Goal: Complete application form: Complete application form

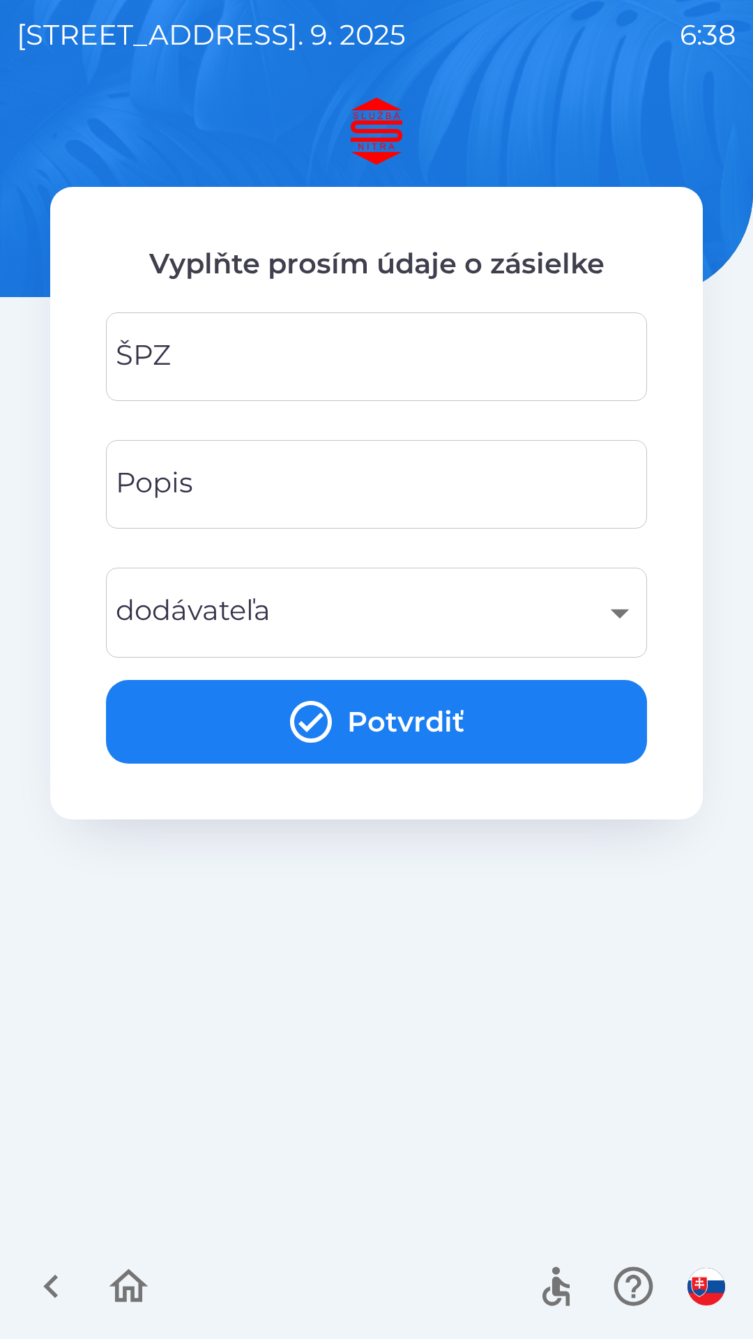
click at [421, 360] on input "ŠPZ" at bounding box center [377, 356] width 508 height 55
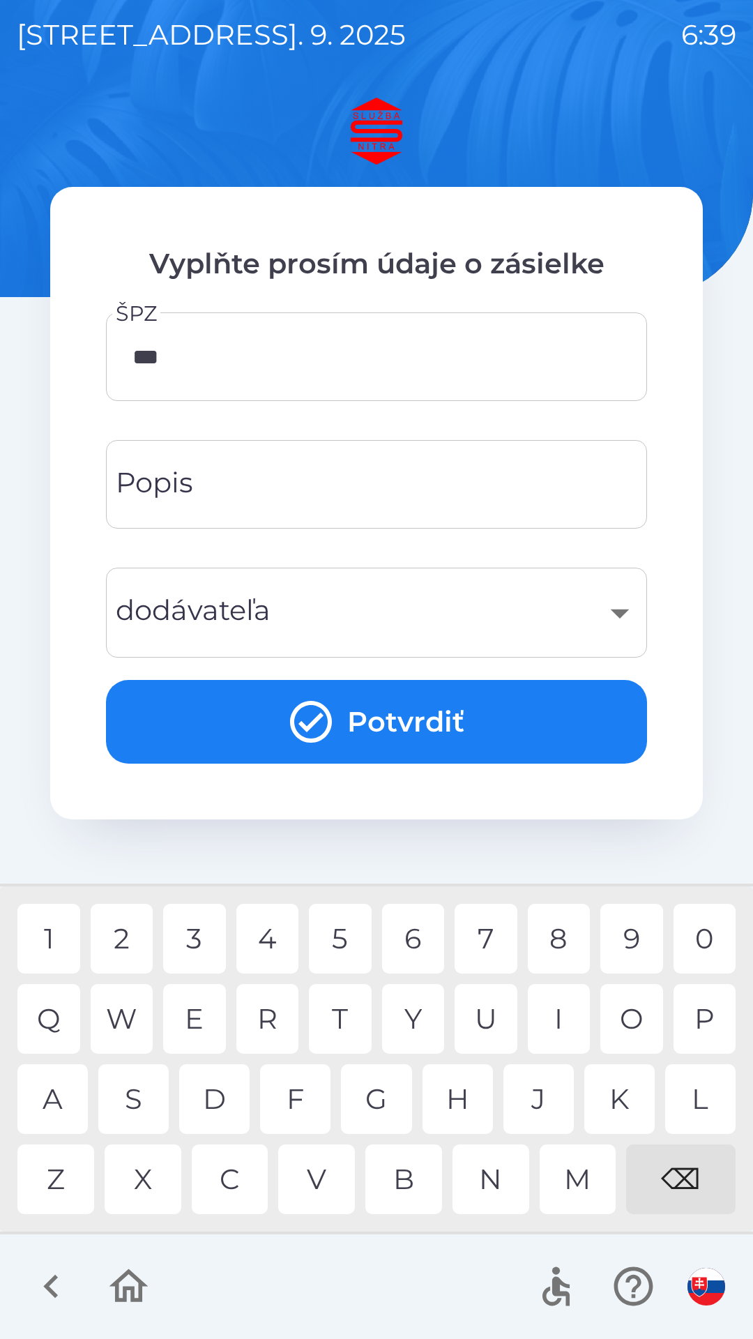
click at [487, 948] on div "7" at bounding box center [486, 939] width 63 height 70
click at [502, 942] on div "7" at bounding box center [486, 939] width 63 height 70
click at [347, 1018] on div "T" at bounding box center [340, 1019] width 63 height 70
type input "*******"
click at [705, 1016] on div "P" at bounding box center [705, 1019] width 63 height 70
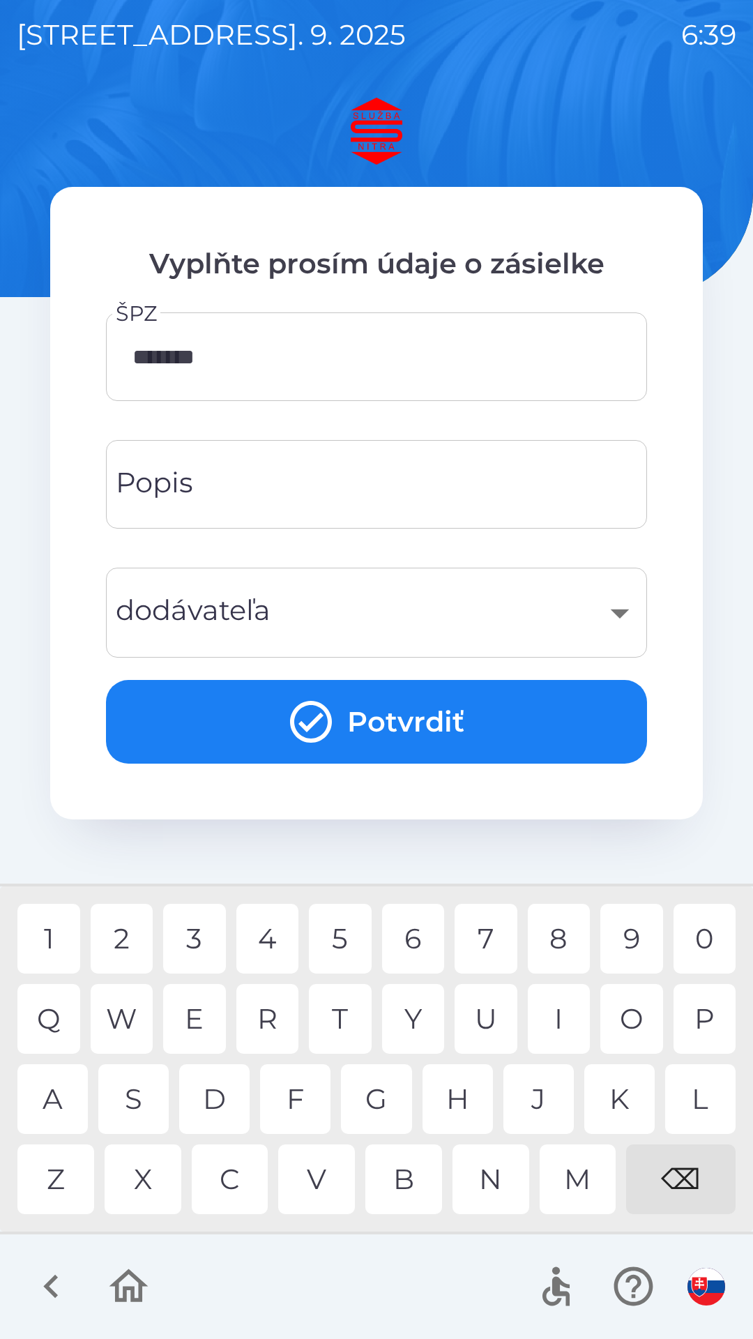
click at [400, 609] on div "​" at bounding box center [377, 613] width 508 height 57
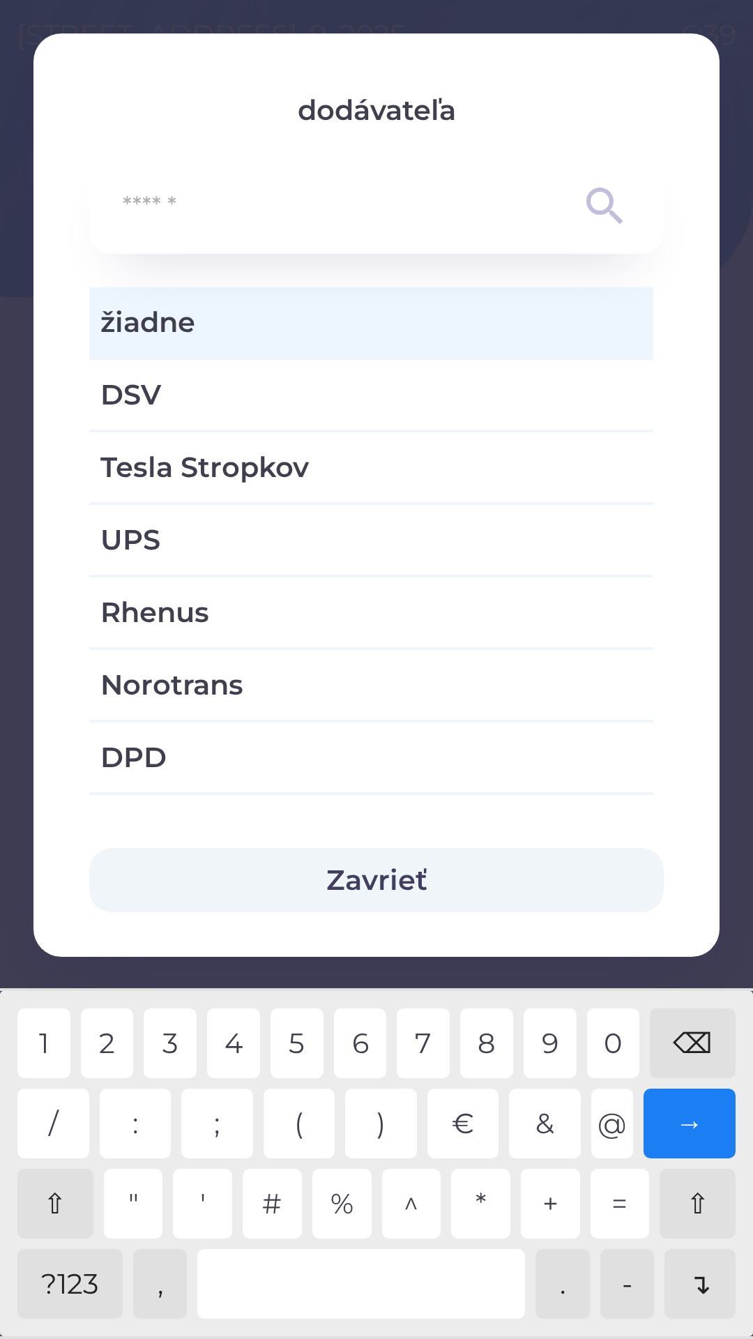
click at [92, 1287] on div "?123" at bounding box center [69, 1284] width 105 height 70
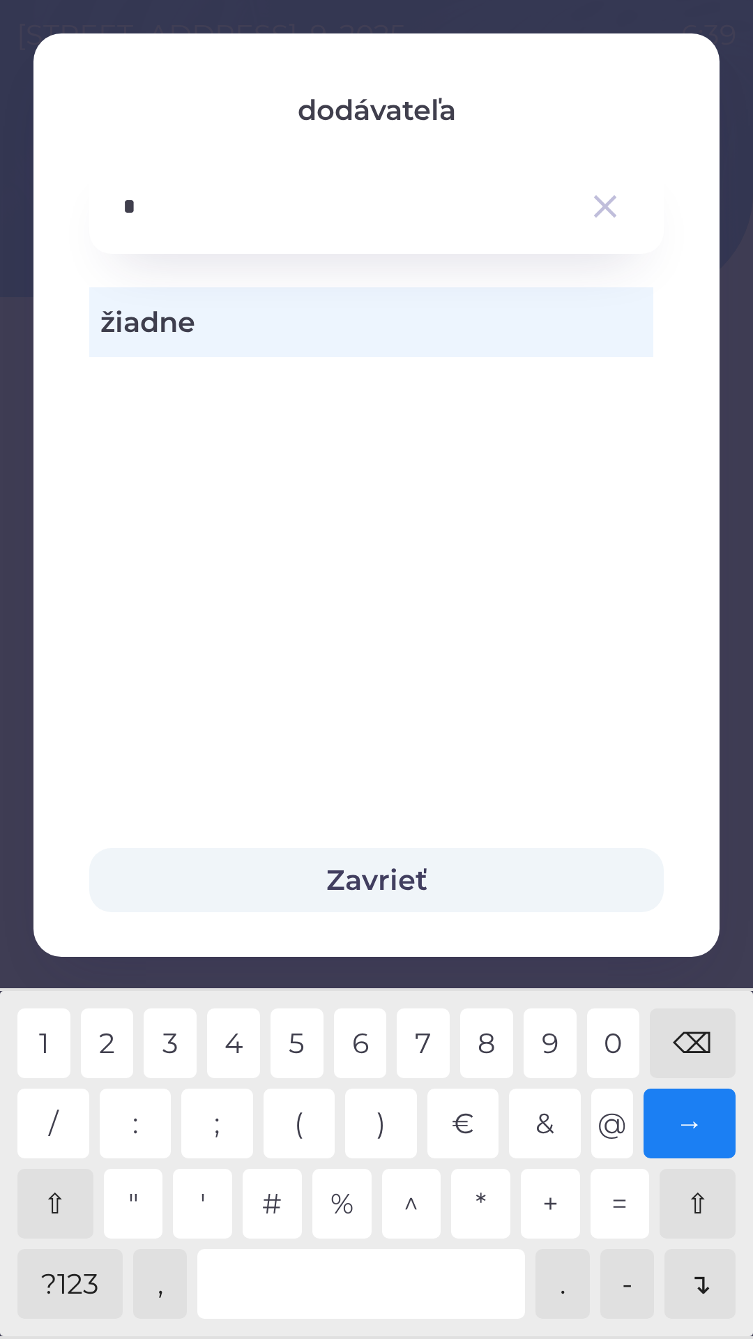
click at [180, 1044] on div "3" at bounding box center [170, 1044] width 53 height 70
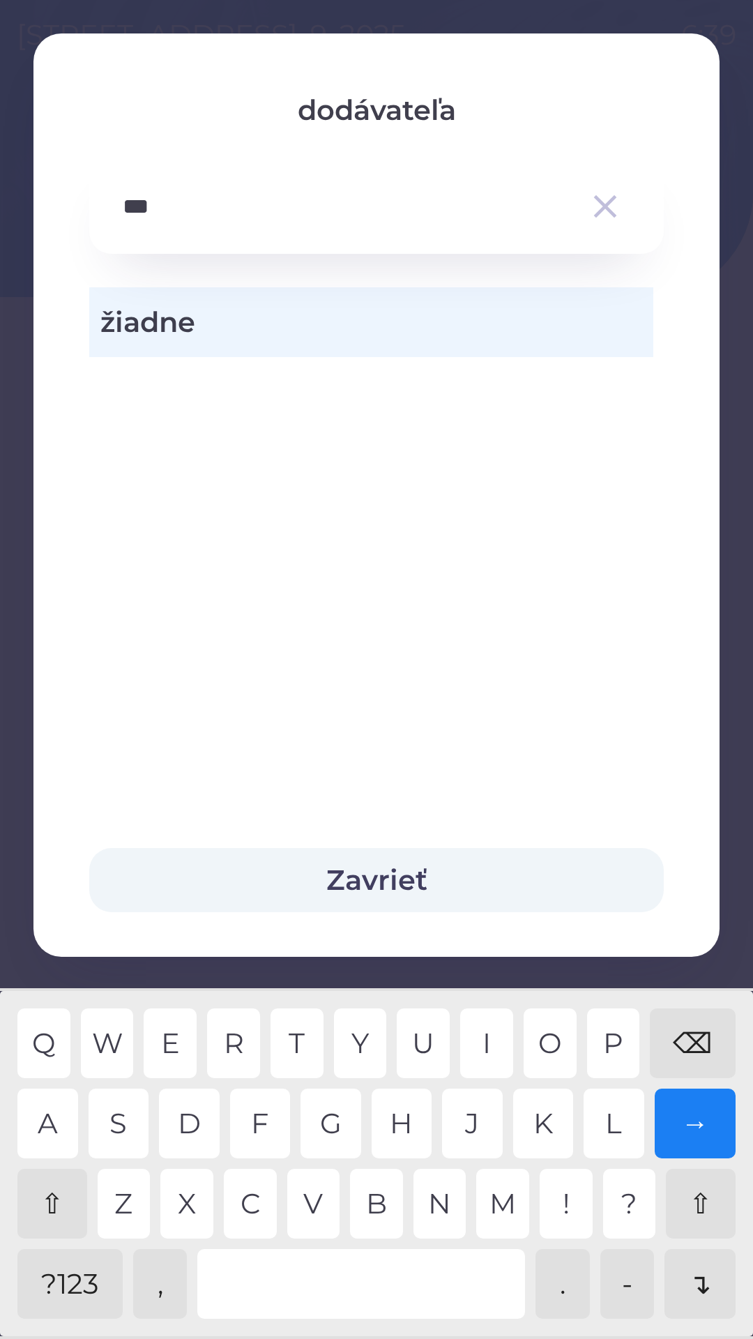
click at [58, 1131] on div "A" at bounding box center [47, 1124] width 61 height 70
type input "*****"
click at [551, 1124] on div "K" at bounding box center [543, 1124] width 61 height 70
click at [409, 881] on button "Zavrieť" at bounding box center [376, 880] width 575 height 64
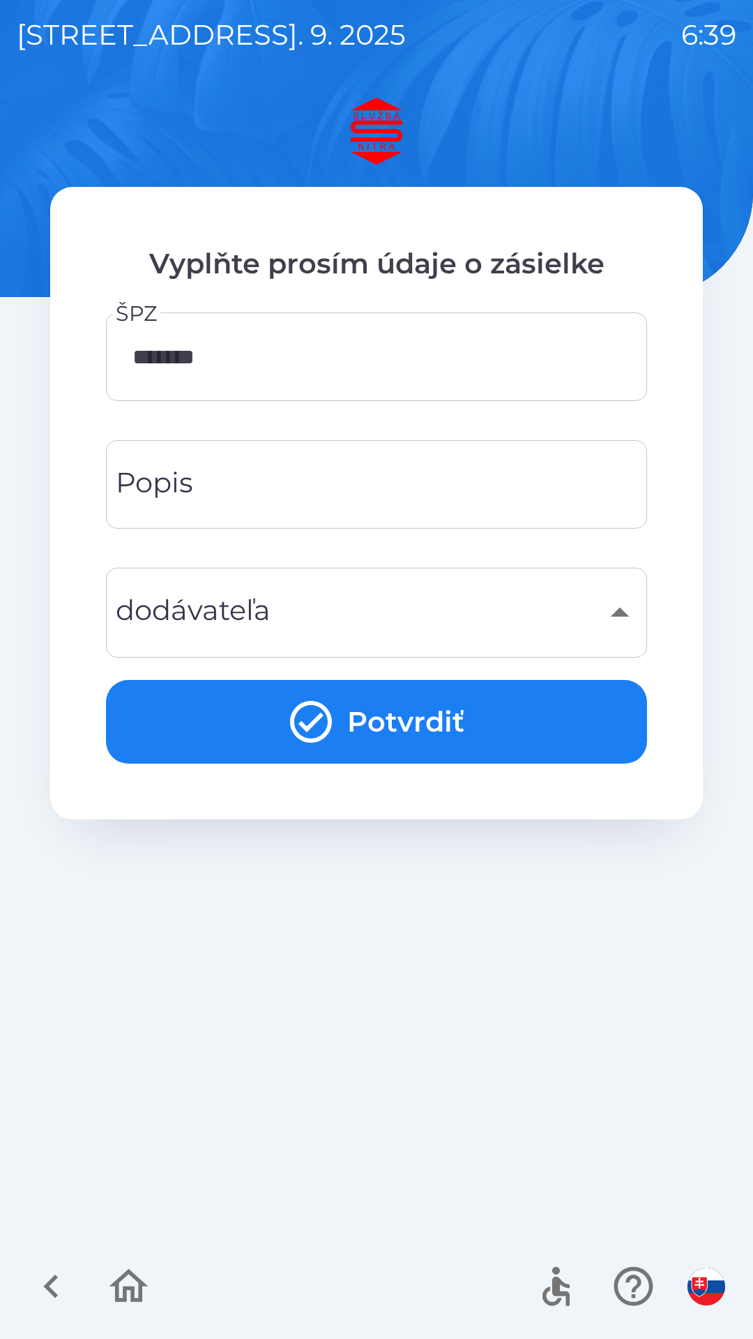
click at [435, 727] on button "Potvrdiť" at bounding box center [376, 722] width 541 height 84
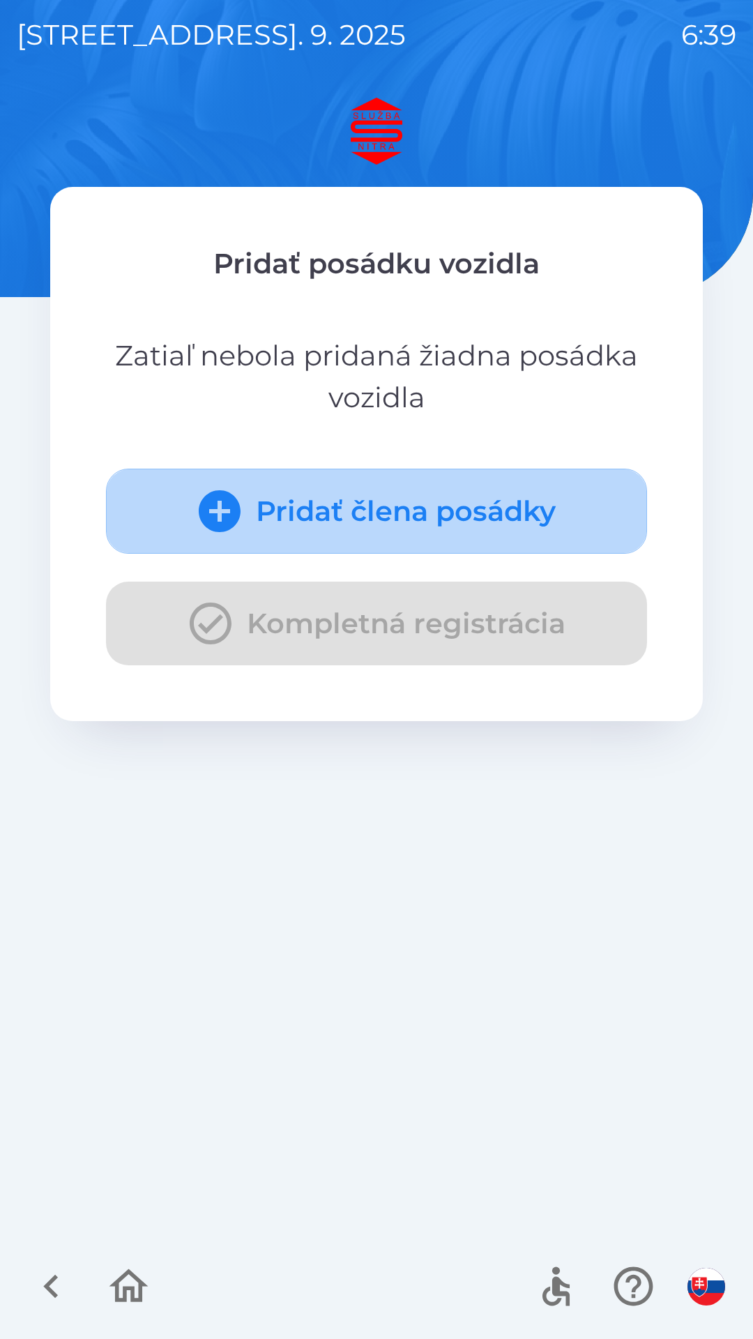
click at [486, 515] on button "Pridať člena posádky" at bounding box center [376, 511] width 541 height 85
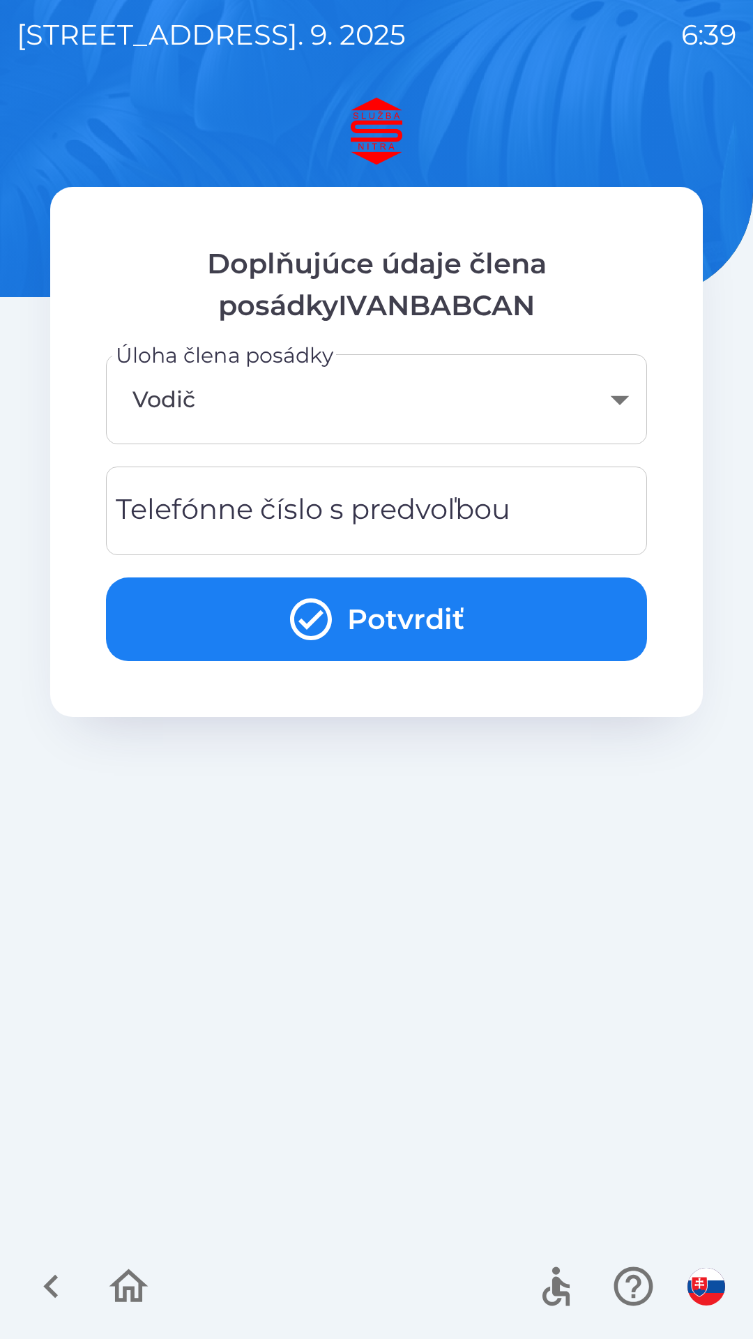
click at [372, 513] on div "Telefónne číslo s predvoľbou Telefónne číslo s predvoľbou" at bounding box center [376, 511] width 541 height 89
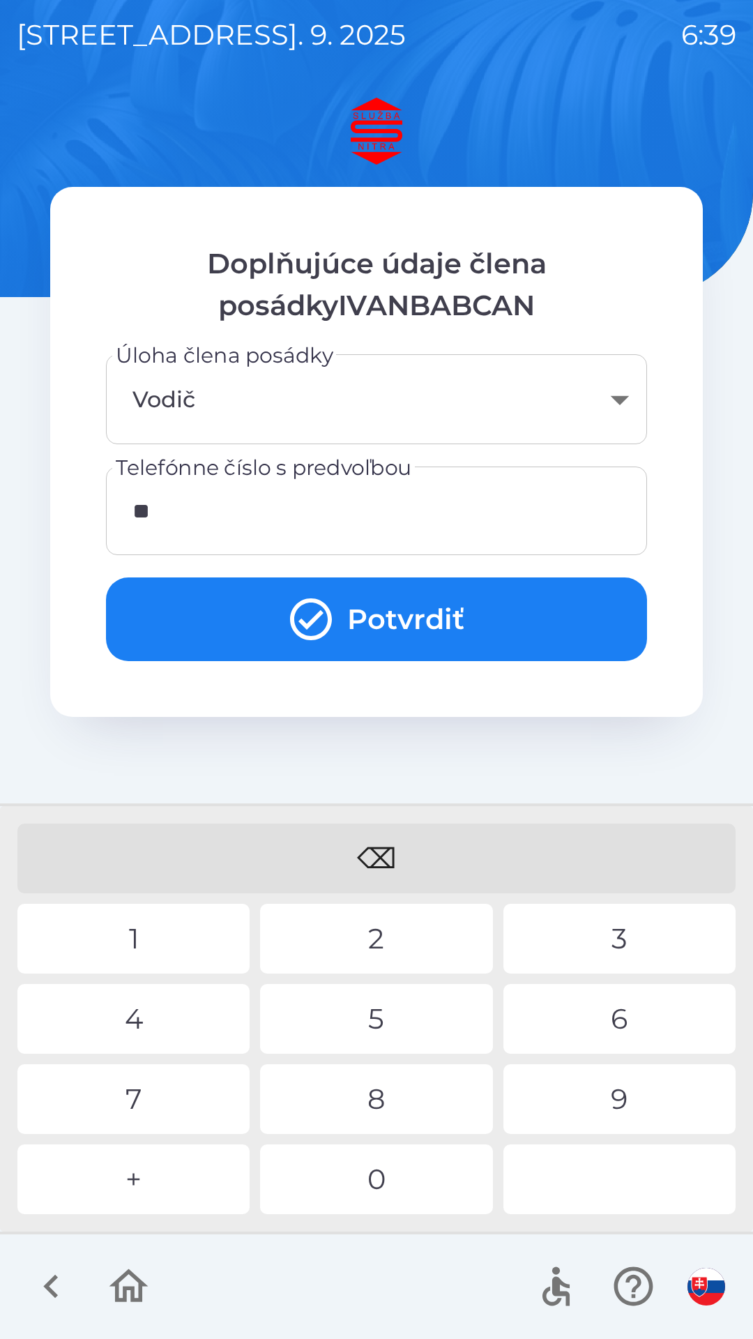
click at [157, 1025] on div "4" at bounding box center [133, 1019] width 232 height 70
click at [383, 945] on div "2" at bounding box center [376, 939] width 232 height 70
click at [137, 940] on div "1" at bounding box center [133, 939] width 232 height 70
click at [156, 937] on div "1" at bounding box center [133, 939] width 232 height 70
click at [382, 1014] on div "5" at bounding box center [376, 1019] width 232 height 70
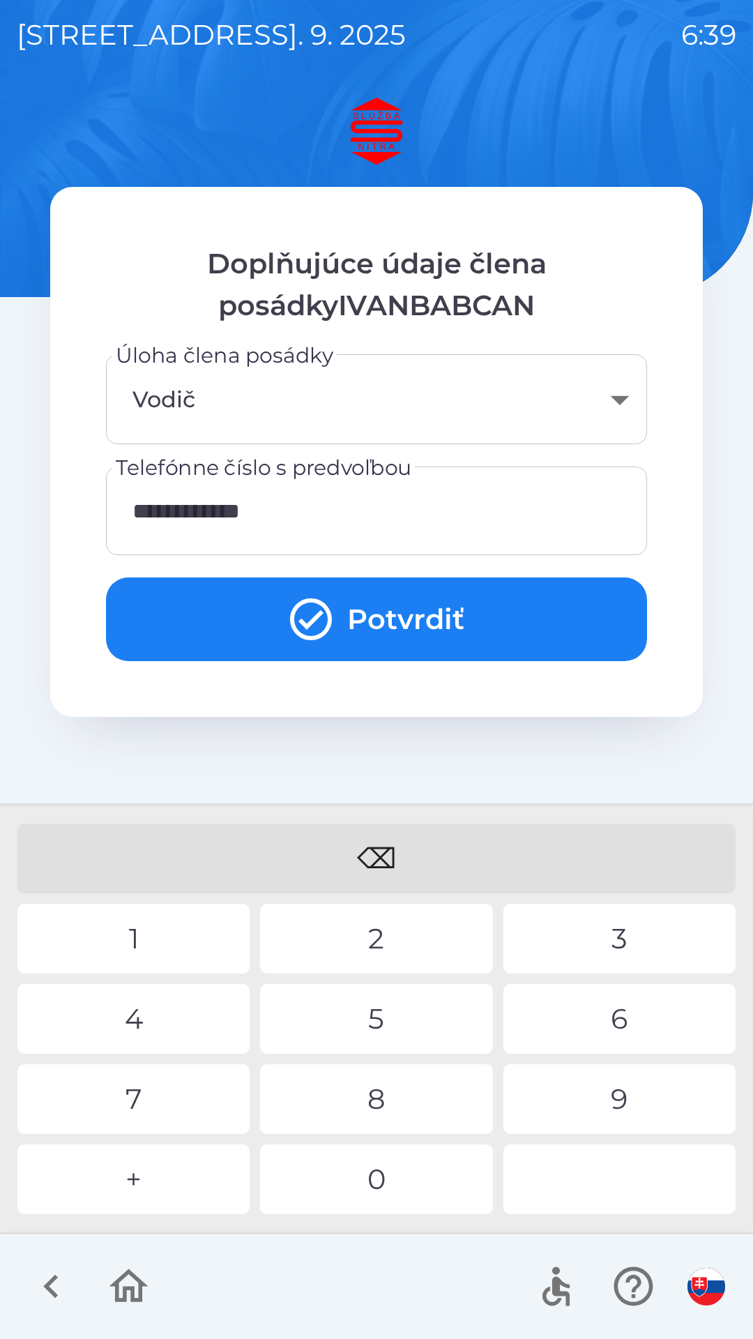
click at [141, 935] on div "1" at bounding box center [133, 939] width 232 height 70
type input "**********"
click at [433, 631] on button "Potvrdiť" at bounding box center [376, 620] width 541 height 84
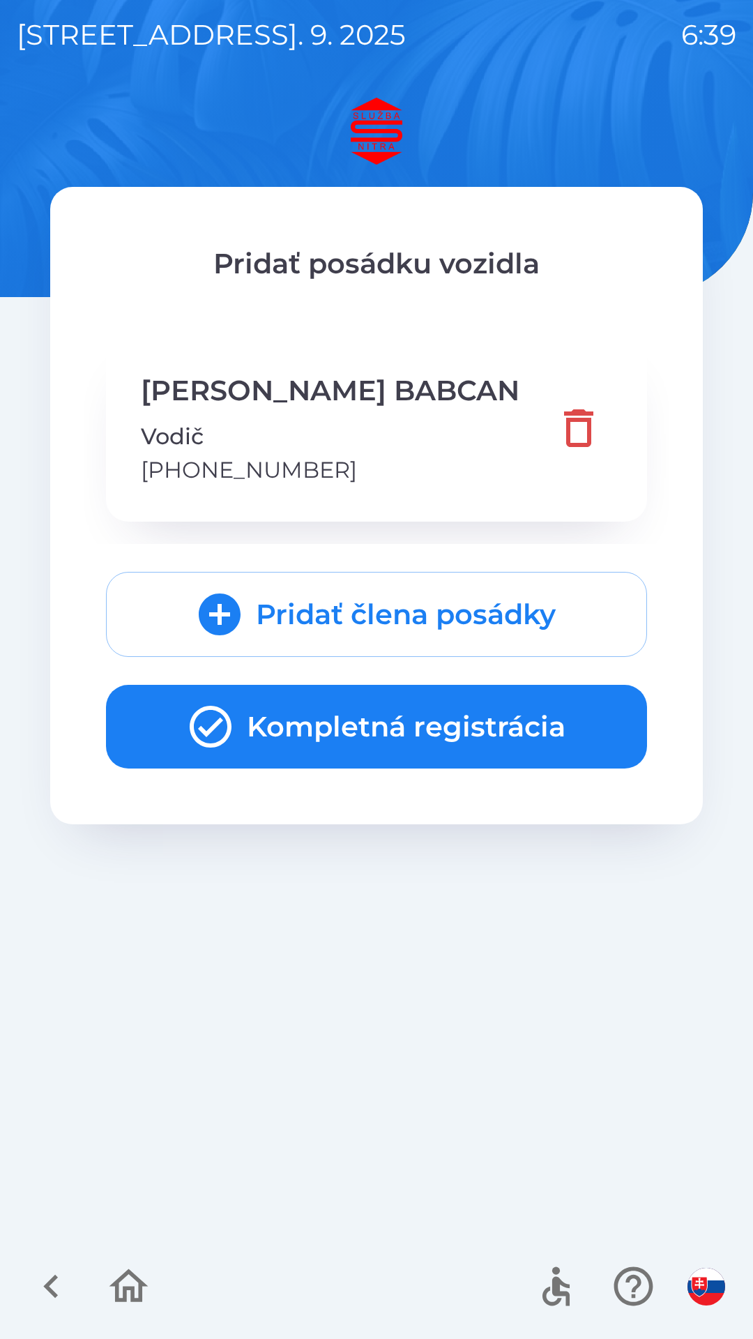
click at [437, 727] on button "Kompletná registrácia" at bounding box center [376, 727] width 541 height 84
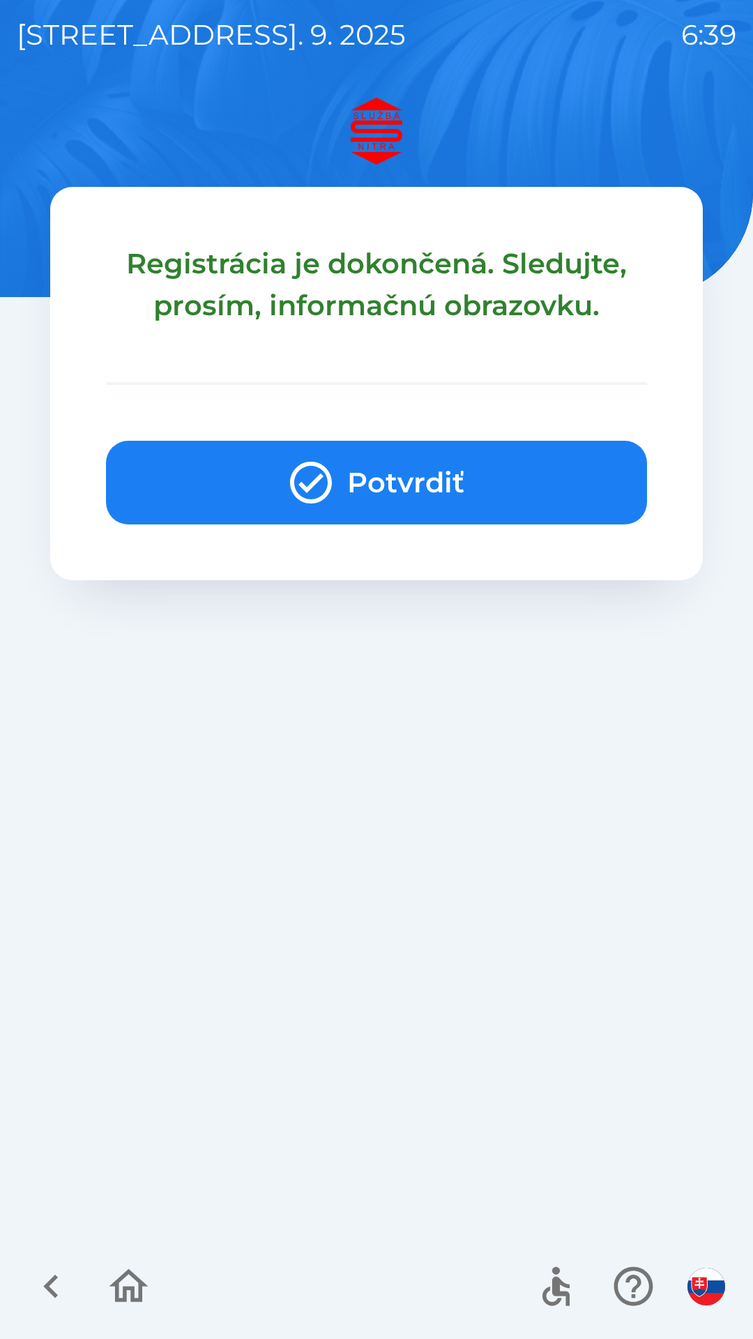
click at [428, 480] on button "Potvrdiť" at bounding box center [376, 483] width 541 height 84
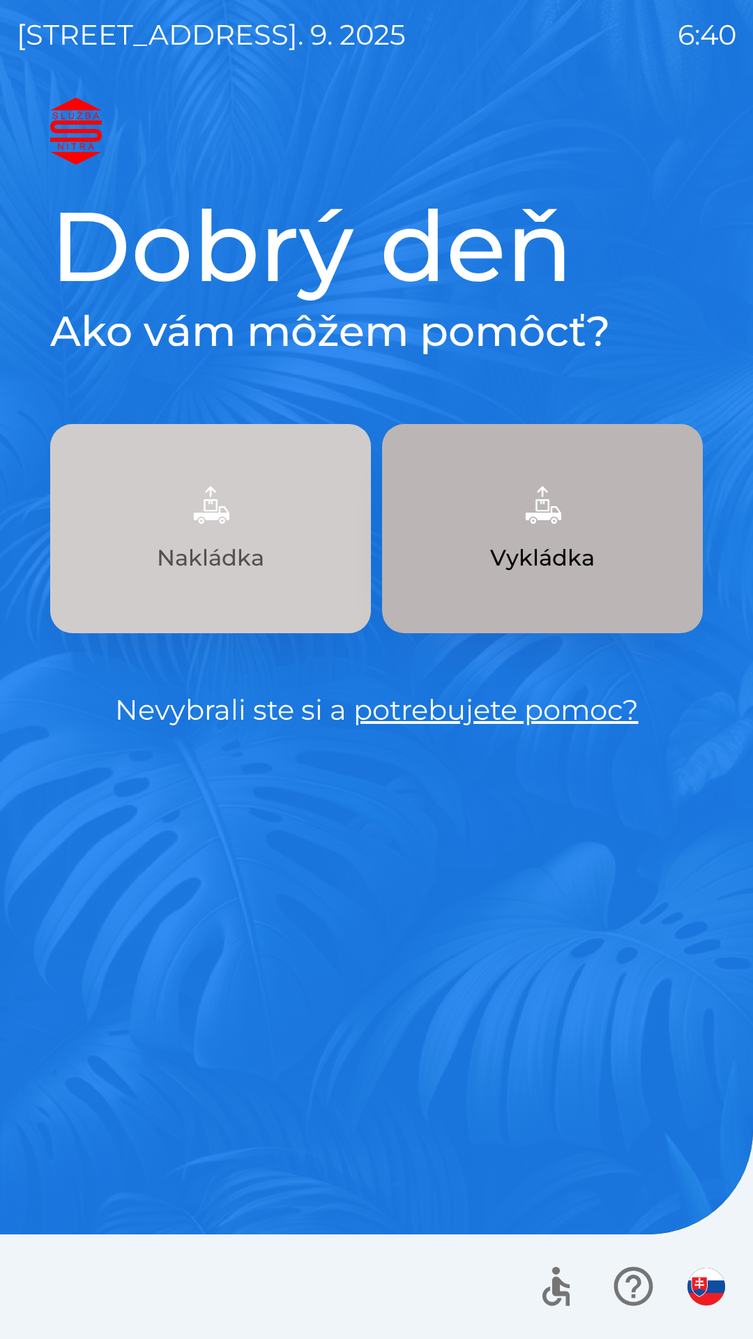
click at [231, 522] on img "button" at bounding box center [210, 504] width 61 height 61
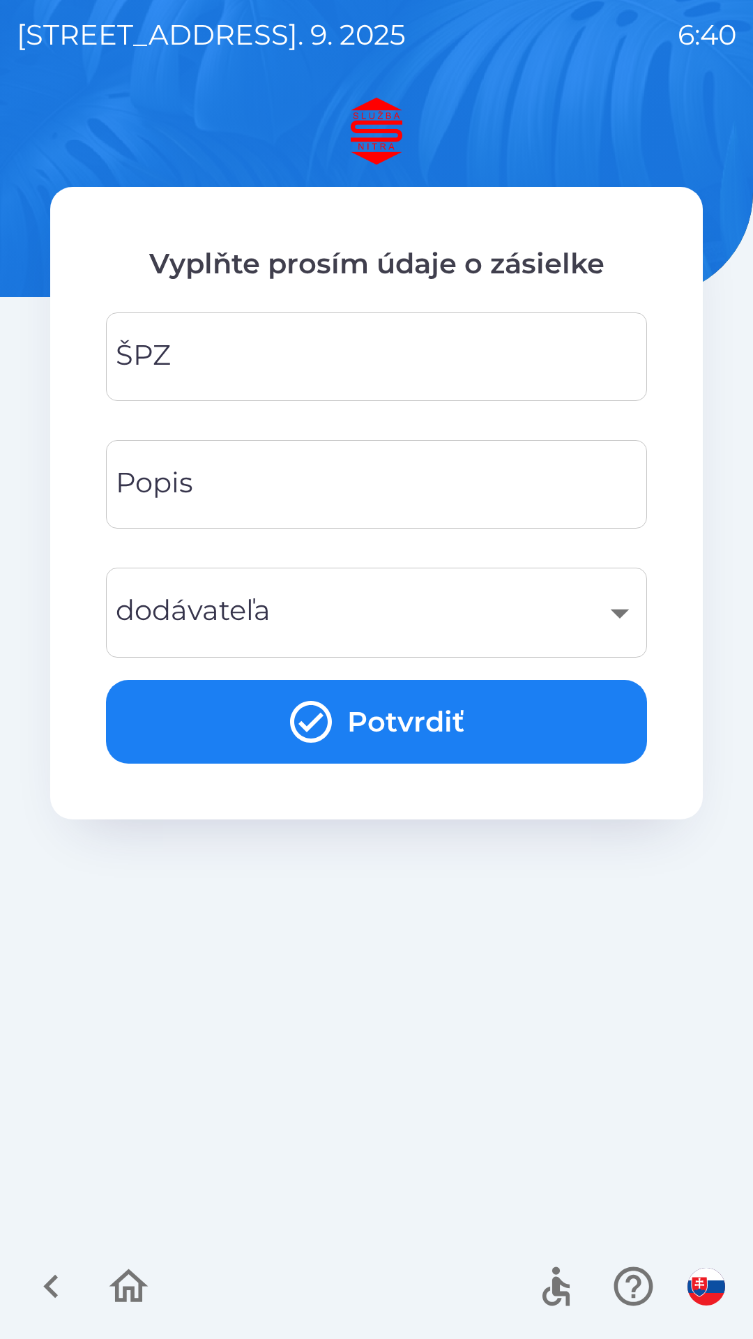
click at [205, 361] on input "ŠPZ" at bounding box center [377, 356] width 508 height 55
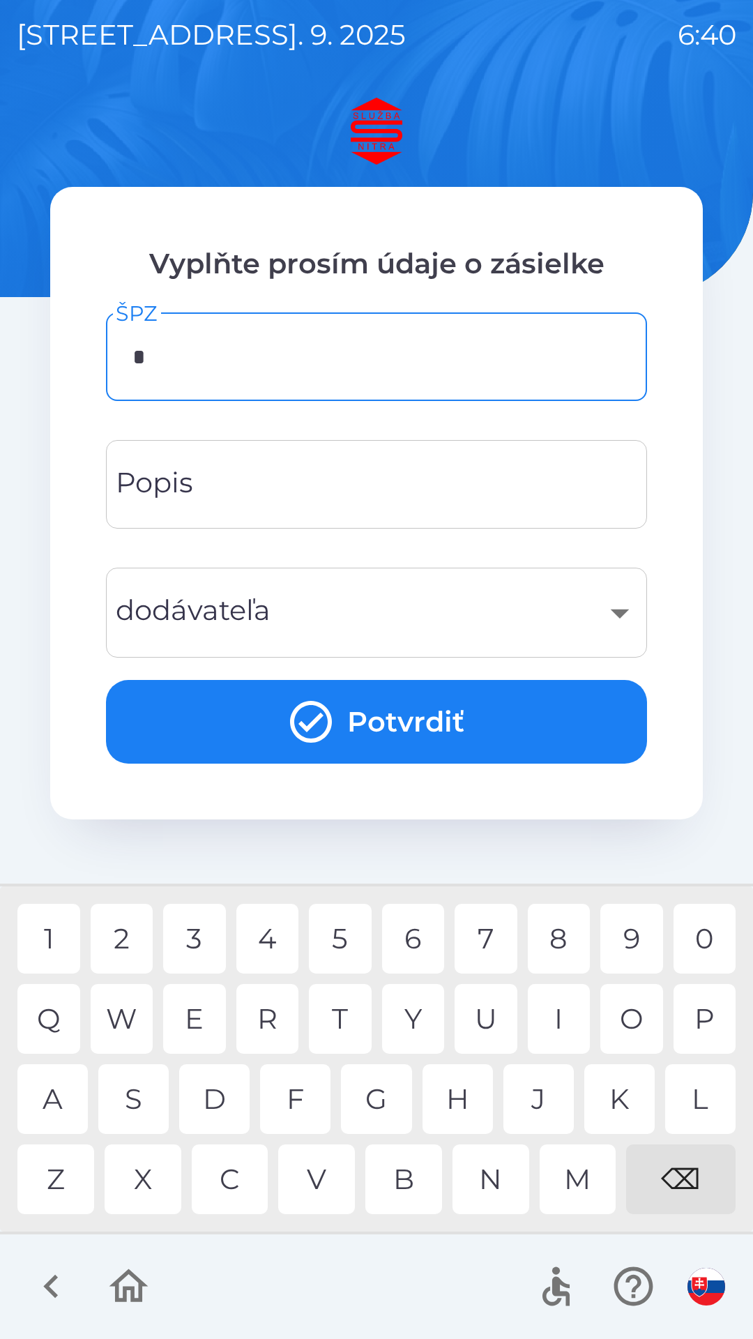
click at [381, 1096] on div "G" at bounding box center [376, 1099] width 70 height 70
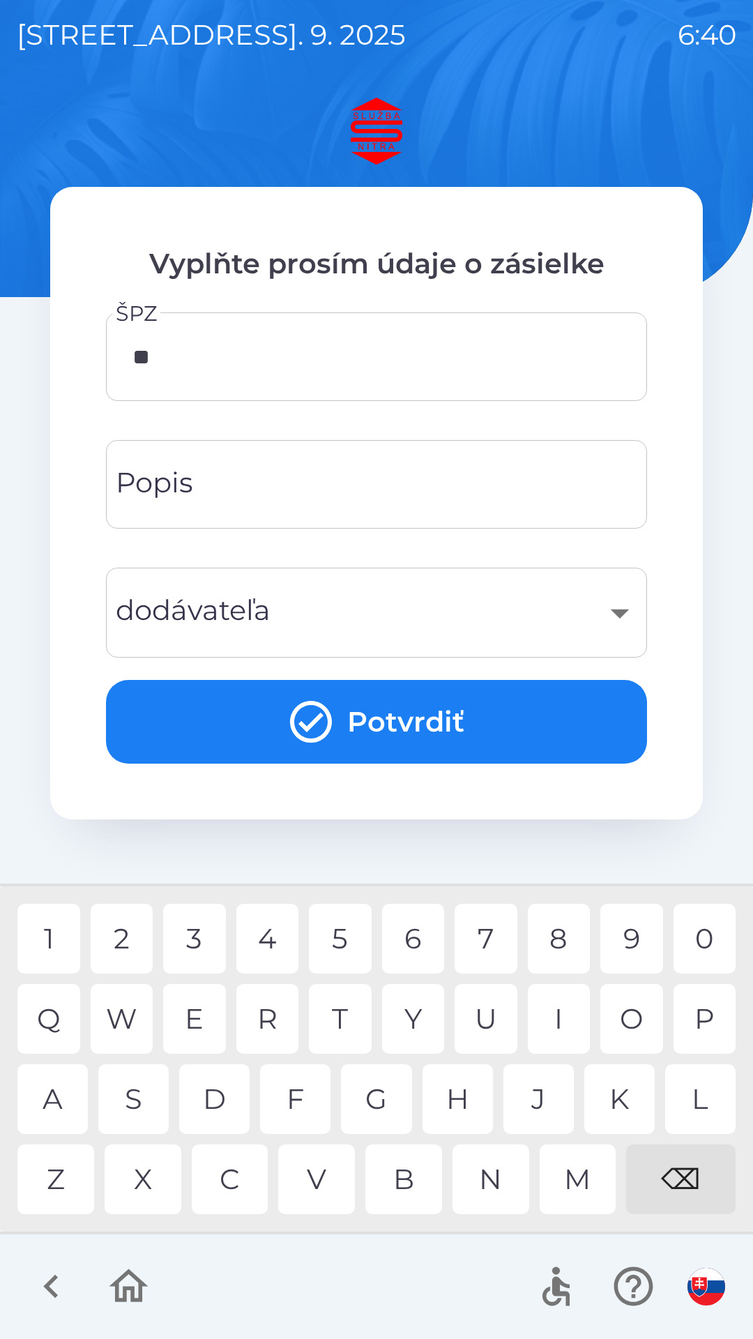
click at [199, 1001] on div "E" at bounding box center [194, 1019] width 63 height 70
click at [487, 931] on div "7" at bounding box center [486, 939] width 63 height 70
click at [351, 934] on div "5" at bounding box center [340, 939] width 63 height 70
click at [500, 937] on div "7" at bounding box center [486, 939] width 63 height 70
click at [55, 1094] on div "A" at bounding box center [52, 1099] width 70 height 70
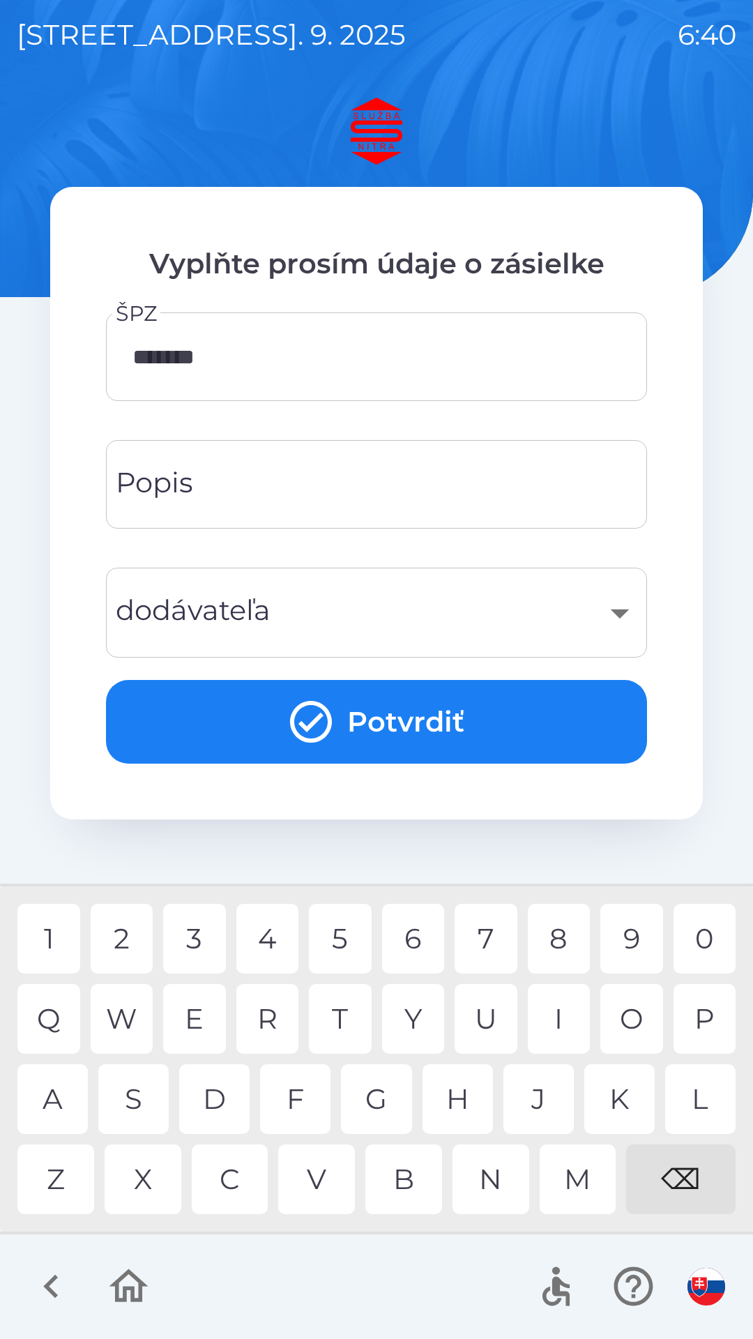
type input "********"
click at [407, 1176] on div "B" at bounding box center [404, 1180] width 77 height 70
click at [205, 482] on input "Popis" at bounding box center [377, 484] width 508 height 55
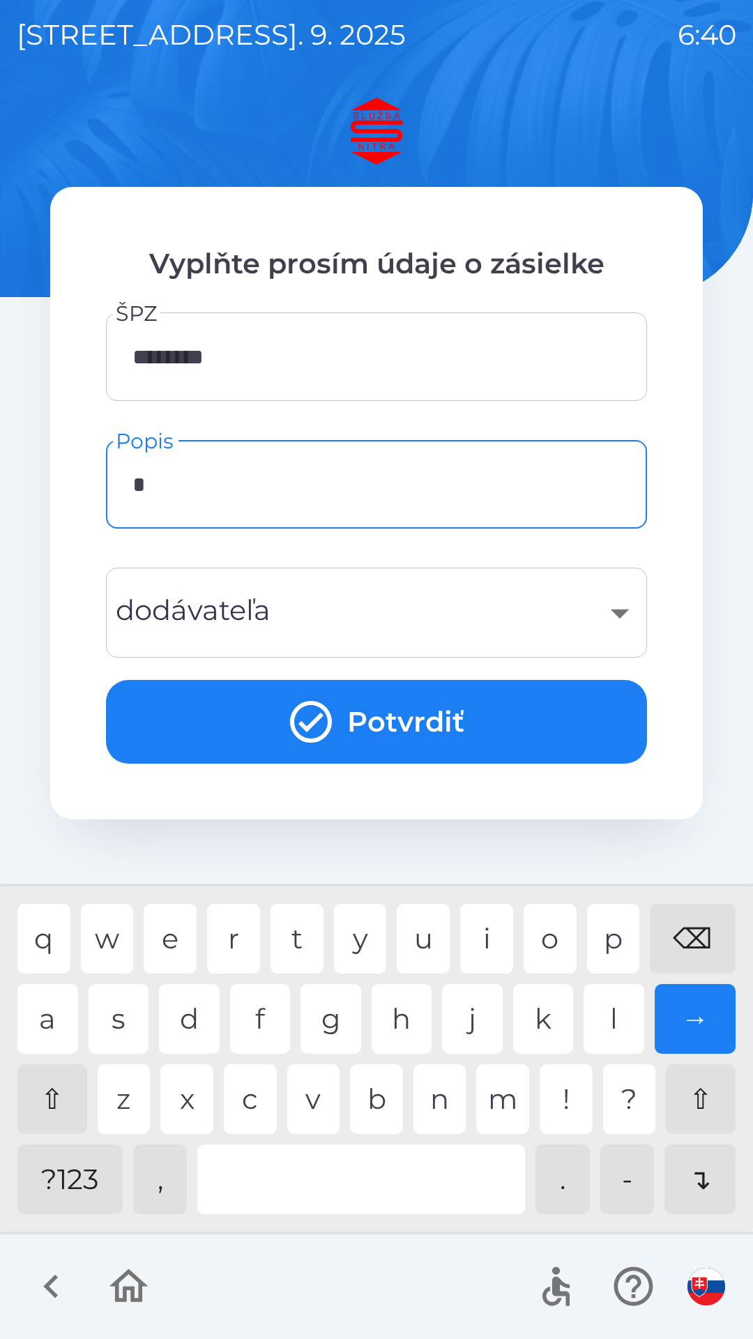
click at [509, 1104] on div "m" at bounding box center [502, 1099] width 53 height 70
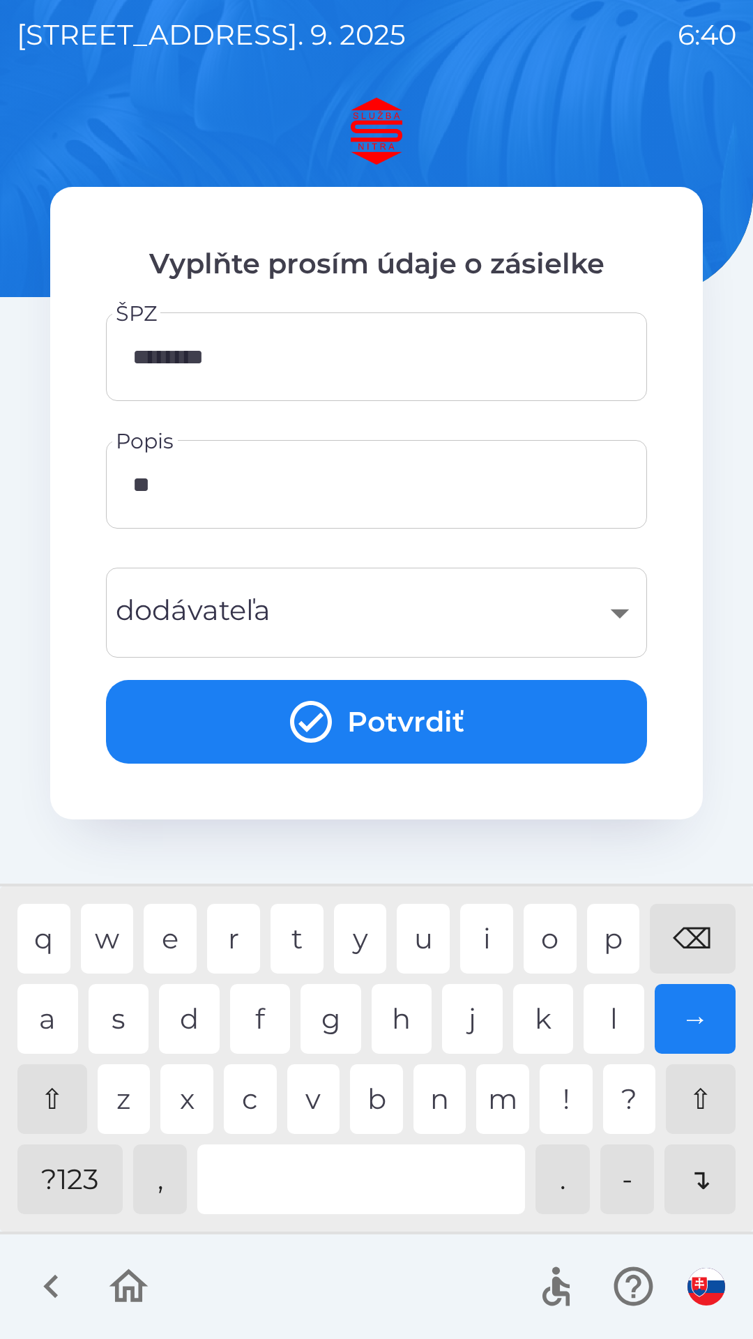
click at [47, 1013] on div "a" at bounding box center [47, 1019] width 61 height 70
click at [338, 1020] on div "g" at bounding box center [331, 1019] width 61 height 70
click at [447, 1100] on div "n" at bounding box center [440, 1099] width 53 height 70
type input "*****"
click at [39, 1036] on div "a" at bounding box center [47, 1019] width 61 height 70
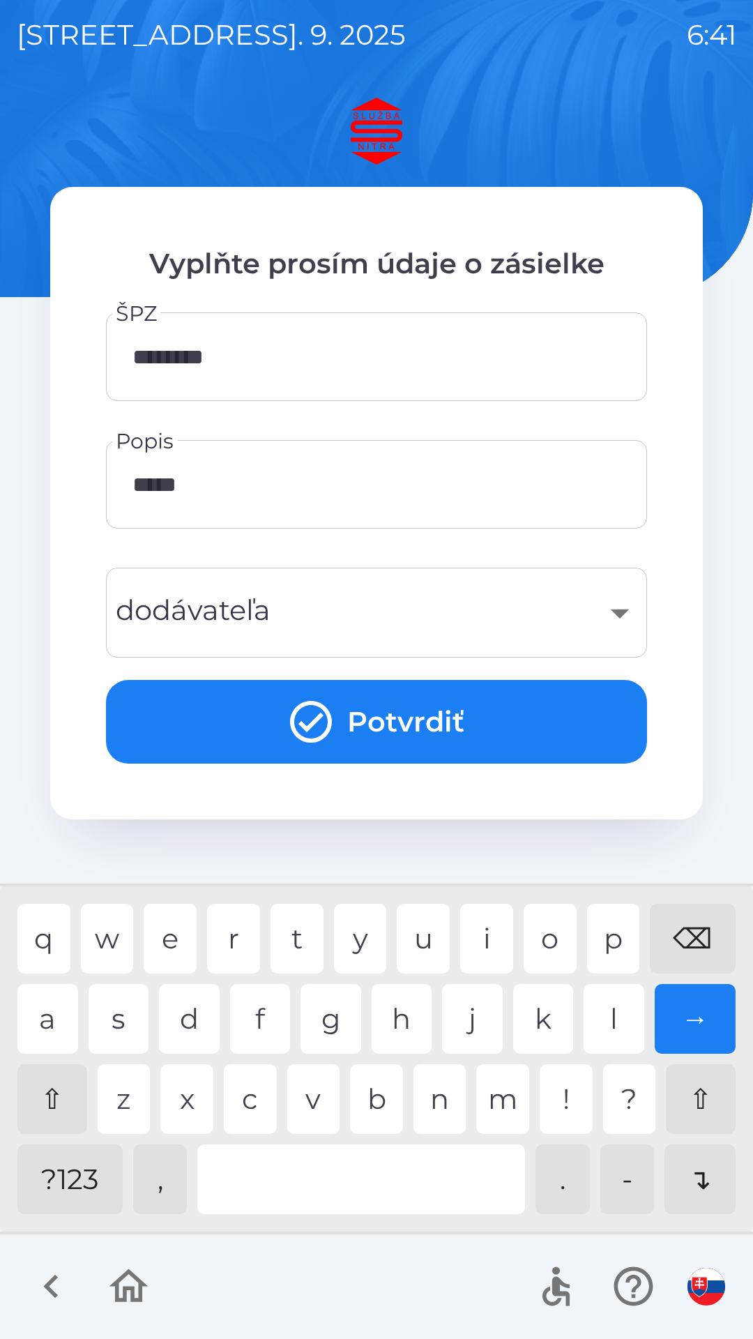
click at [271, 621] on div "​" at bounding box center [377, 613] width 508 height 57
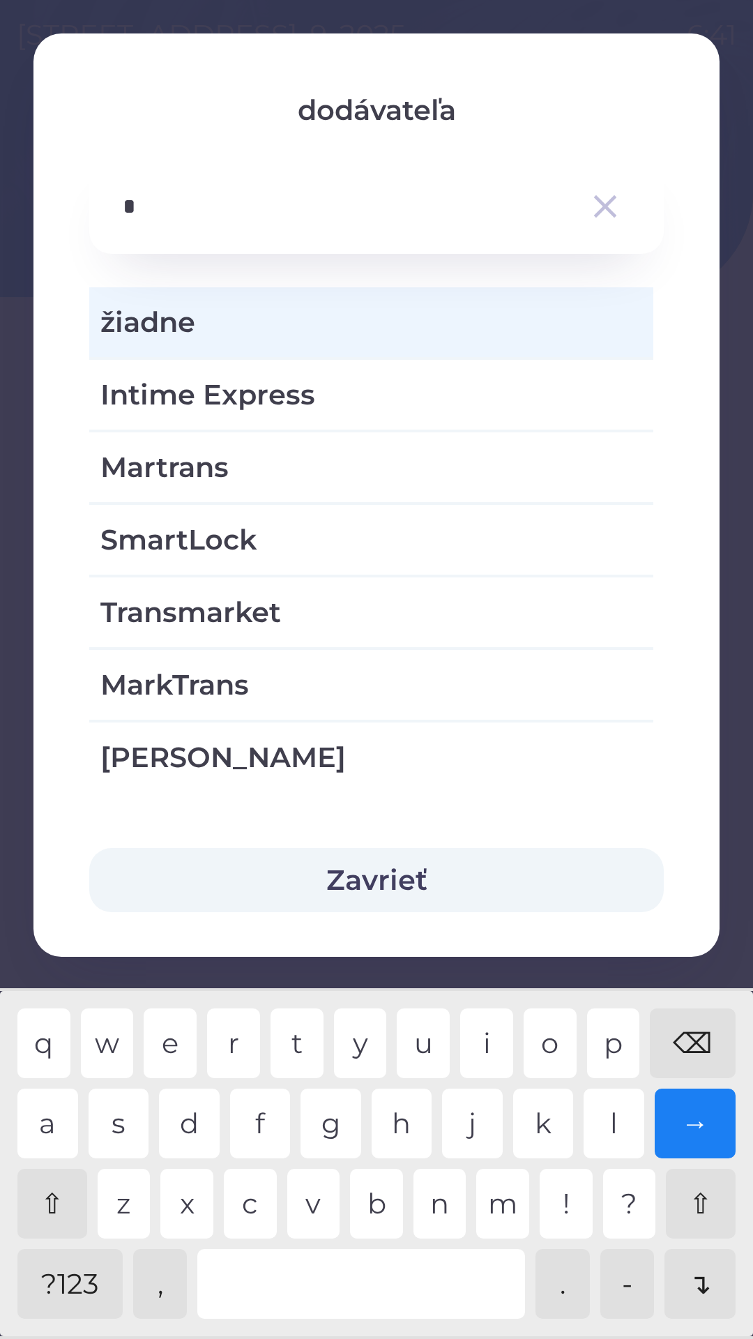
click at [505, 1189] on div "m" at bounding box center [502, 1204] width 53 height 70
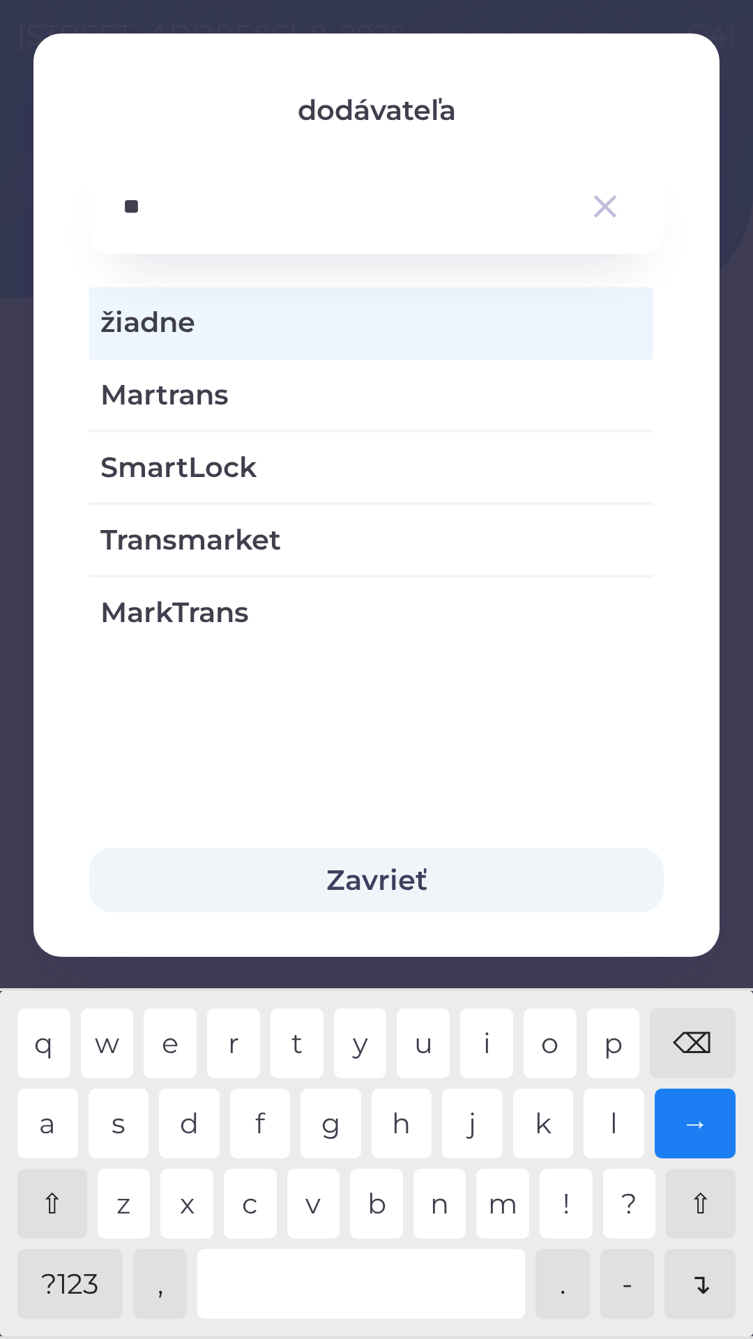
click at [55, 1120] on div "a" at bounding box center [47, 1124] width 61 height 70
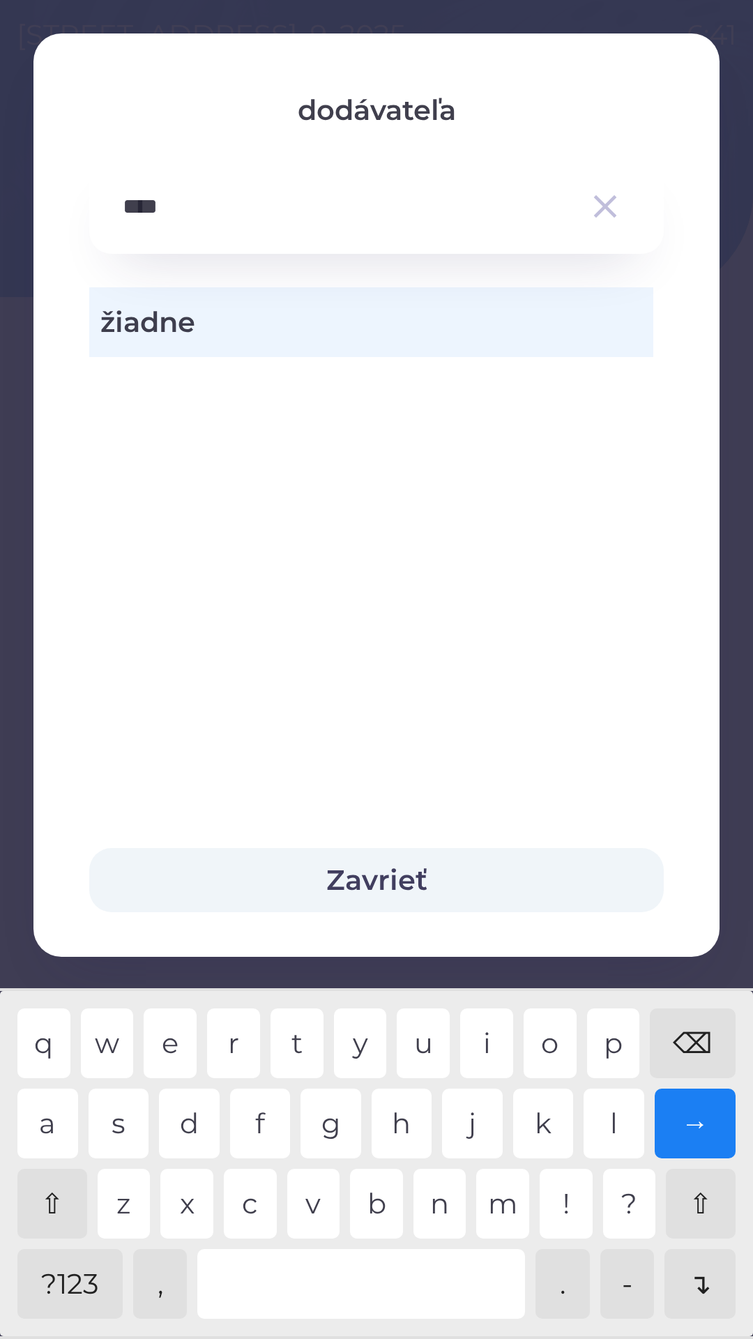
type input "*****"
click at [40, 1127] on div "a" at bounding box center [47, 1124] width 61 height 70
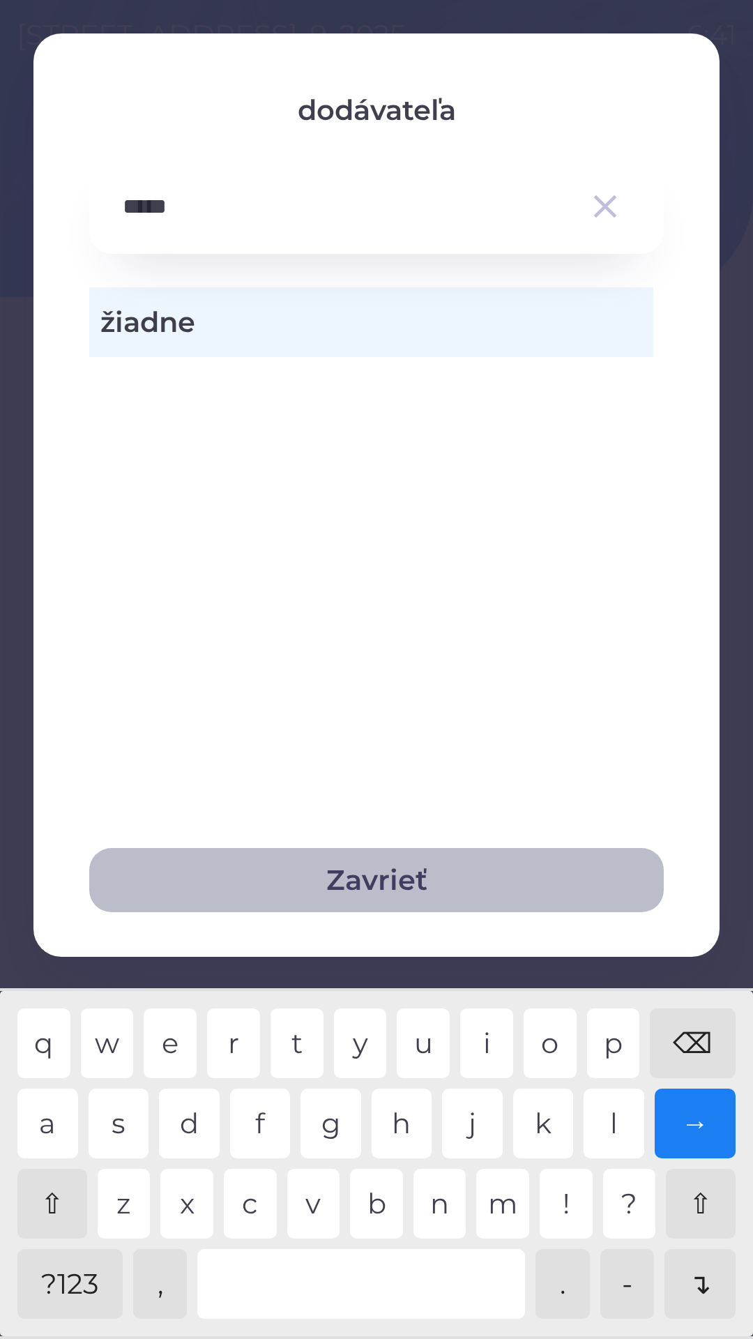
click at [419, 875] on button "Zavrieť" at bounding box center [376, 880] width 575 height 64
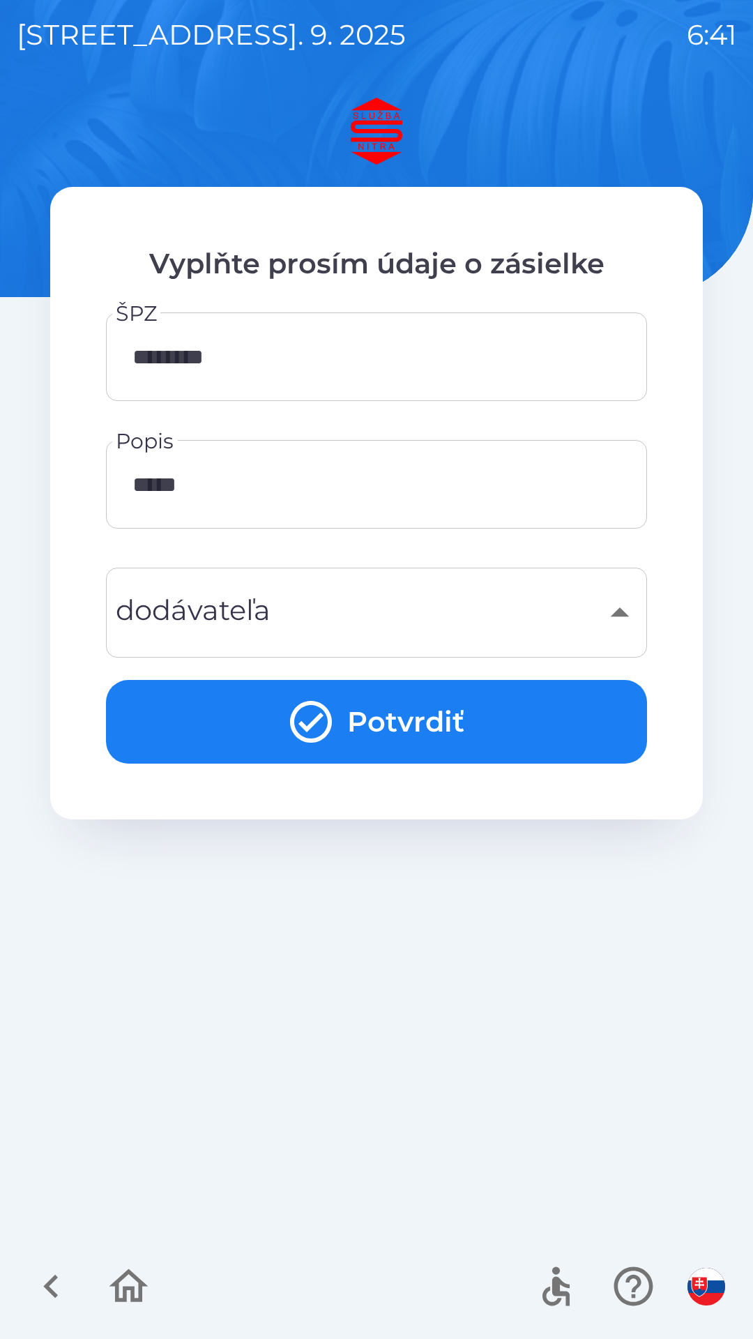
click at [359, 727] on button "Potvrdiť" at bounding box center [376, 722] width 541 height 84
